Goal: Complete application form

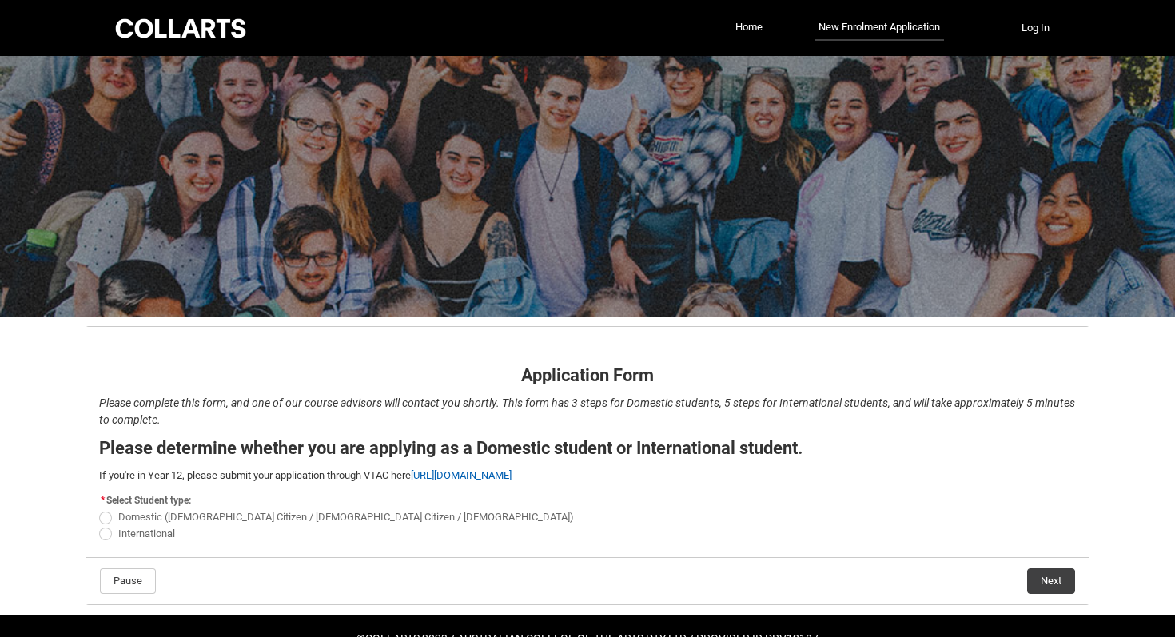
scroll to position [42, 0]
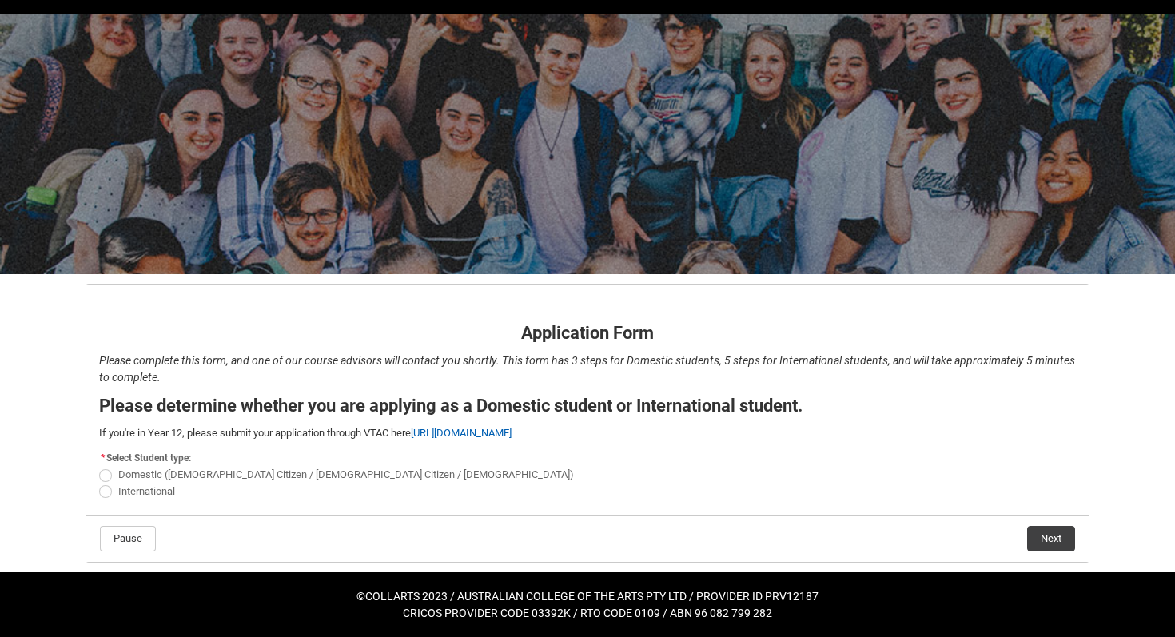
click at [108, 473] on span "REDU_Application_Form_for_Applicant flow" at bounding box center [105, 475] width 13 height 13
click at [99, 467] on input "Domestic ([DEMOGRAPHIC_DATA] Citizen / [DEMOGRAPHIC_DATA] Citizen / [DEMOGRAPHI…" at bounding box center [98, 466] width 1 height 1
radio input "true"
click at [1067, 537] on button "Next" at bounding box center [1051, 539] width 48 height 26
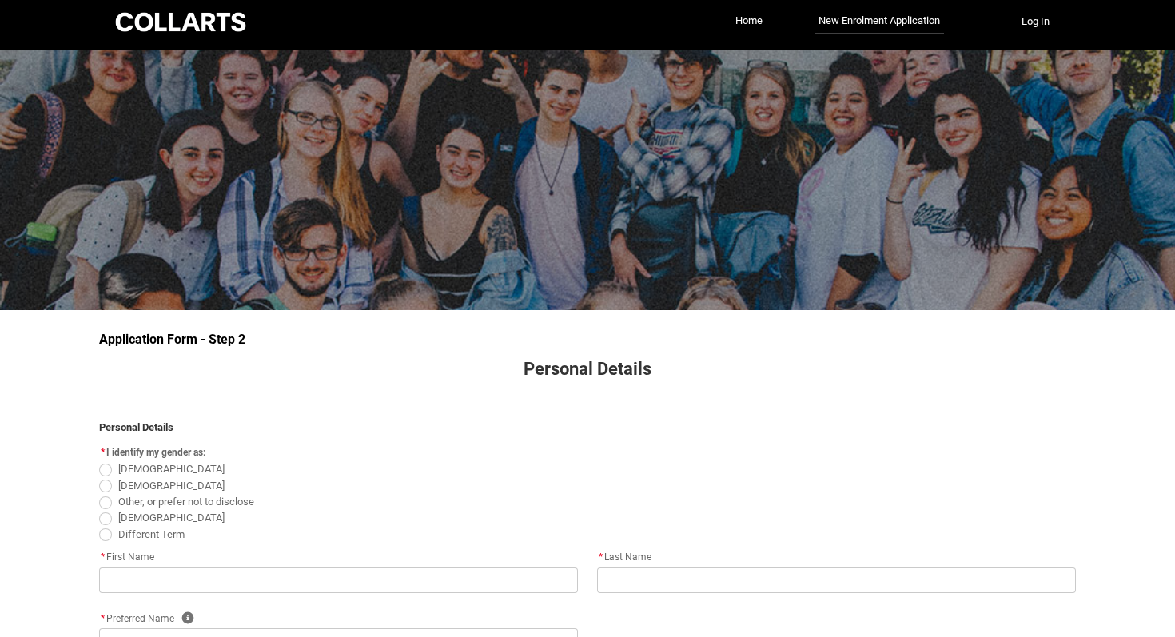
scroll to position [0, 0]
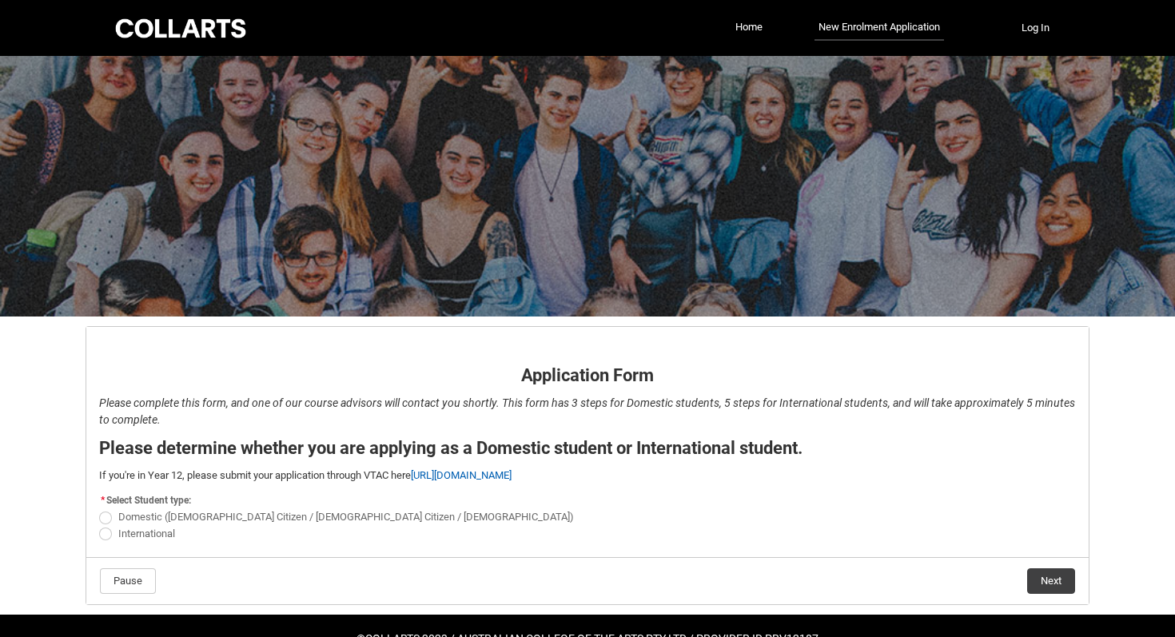
scroll to position [42, 0]
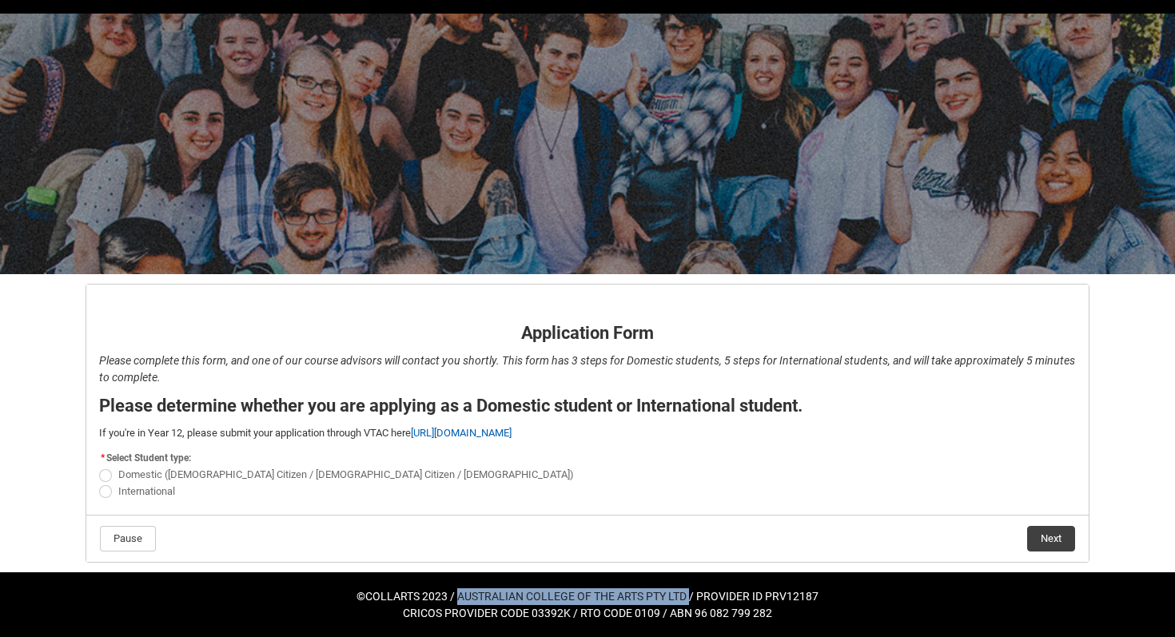
drag, startPoint x: 460, startPoint y: 592, endPoint x: 690, endPoint y: 593, distance: 230.2
click at [690, 593] on h5 "©COLLARTS 2023 / AUSTRALIAN COLLEGE OF THE ARTS PTY LTD / PROVIDER ID PRV12187" at bounding box center [587, 596] width 1175 height 17
click at [840, 597] on h5 "©COLLARTS 2023 / AUSTRALIAN COLLEGE OF THE ARTS PTY LTD / PROVIDER ID PRV12187" at bounding box center [587, 596] width 1175 height 17
